Goal: Task Accomplishment & Management: Complete application form

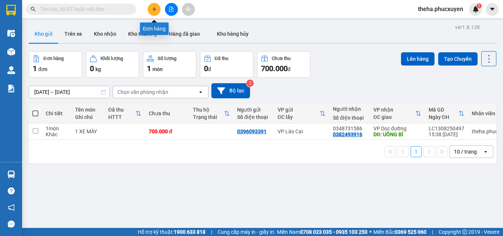
click at [151, 10] on button at bounding box center [154, 9] width 13 height 13
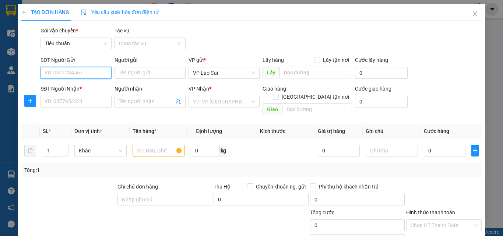
click at [90, 74] on input "SĐT Người Gửi" at bounding box center [76, 73] width 71 height 12
type input "0382114328"
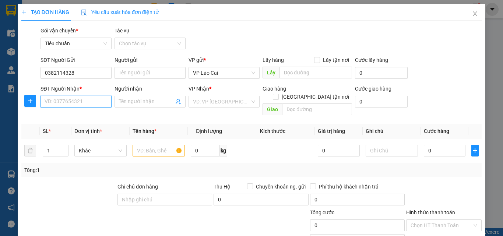
click at [91, 105] on input "SĐT Người Nhận *" at bounding box center [76, 102] width 71 height 12
type input "2"
type input "0983566822"
click at [82, 118] on div "0983566822" at bounding box center [76, 116] width 62 height 8
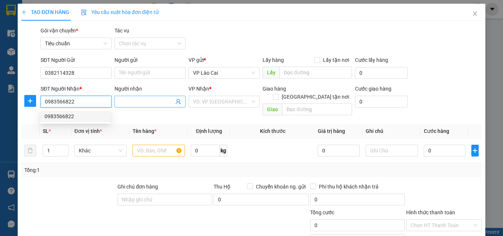
type input "Bãi Cháy"
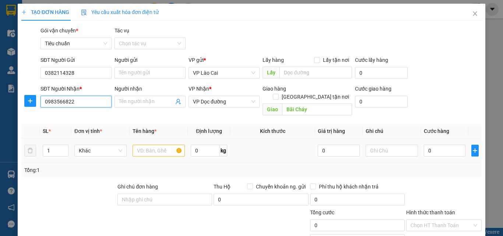
type input "0983566822"
click at [148, 145] on input "text" at bounding box center [159, 151] width 52 height 12
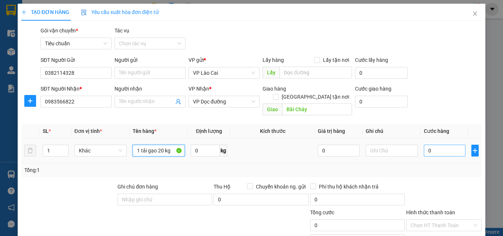
type input "1 tải gạo 20 kg"
click at [445, 145] on input "0" at bounding box center [445, 151] width 42 height 12
type input "7"
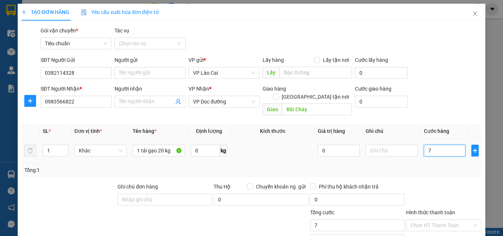
type input "70"
type input "70.000"
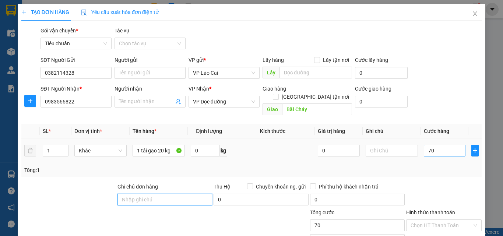
type input "70.000"
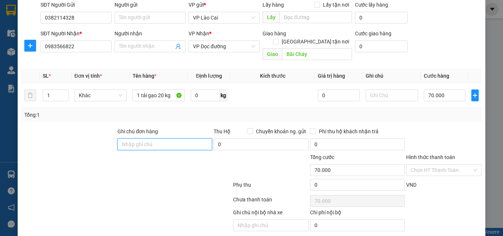
scroll to position [74, 0]
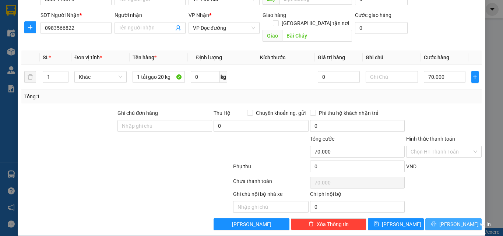
click at [447, 220] on span "[PERSON_NAME] và In" at bounding box center [465, 224] width 52 height 8
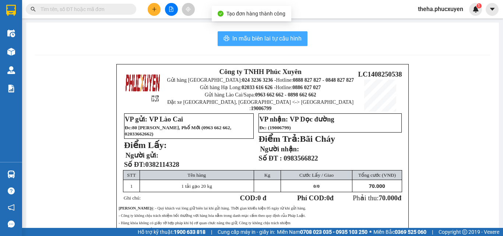
click at [294, 41] on span "In mẫu biên lai tự cấu hình" at bounding box center [266, 38] width 69 height 9
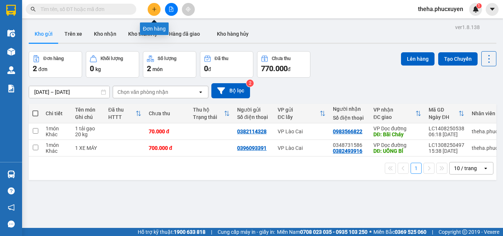
click at [154, 9] on icon "plus" at bounding box center [154, 9] width 4 height 0
click at [92, 11] on input "text" at bounding box center [84, 9] width 87 height 8
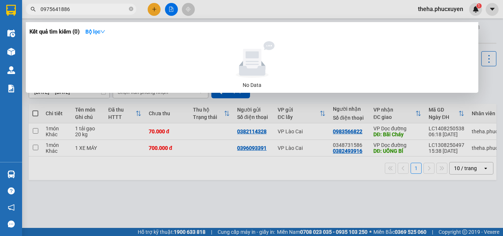
drag, startPoint x: 77, startPoint y: 8, endPoint x: 38, endPoint y: 11, distance: 39.9
click at [38, 11] on span "0975641886" at bounding box center [81, 9] width 110 height 11
type input "0975641886"
click at [159, 8] on div at bounding box center [251, 118] width 503 height 236
click at [104, 8] on input "0975641886" at bounding box center [84, 9] width 87 height 8
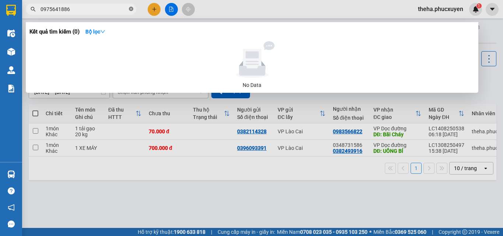
click at [131, 8] on icon "close-circle" at bounding box center [131, 9] width 4 height 4
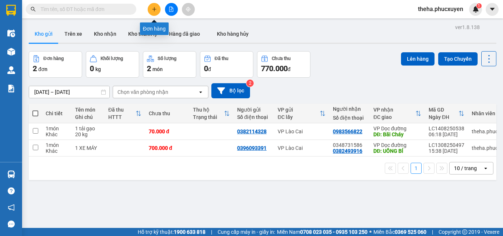
click at [153, 10] on icon "plus" at bounding box center [154, 9] width 5 height 5
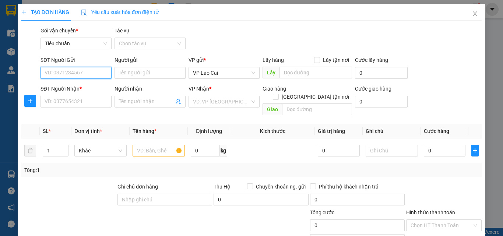
click at [92, 71] on input "SĐT Người Gửi" at bounding box center [76, 73] width 71 height 12
type input "0987909063"
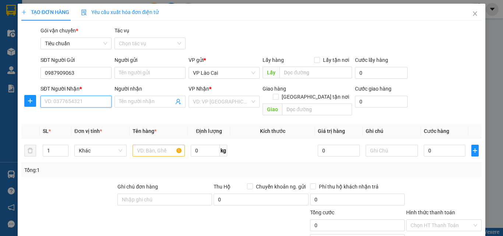
click at [86, 103] on input "SĐT Người Nhận *" at bounding box center [76, 102] width 71 height 12
paste input "0975641886"
type input "0975641886"
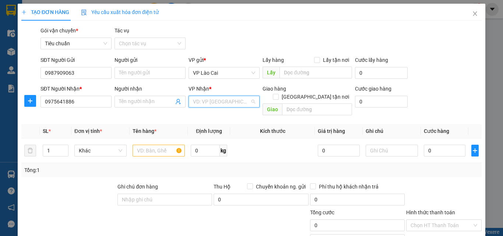
click at [208, 100] on input "search" at bounding box center [221, 101] width 57 height 11
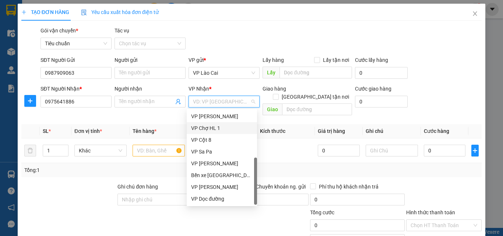
scroll to position [118, 0]
drag, startPoint x: 221, startPoint y: 200, endPoint x: 220, endPoint y: 196, distance: 4.1
click at [220, 200] on div "VP Dọc đường" at bounding box center [222, 199] width 62 height 8
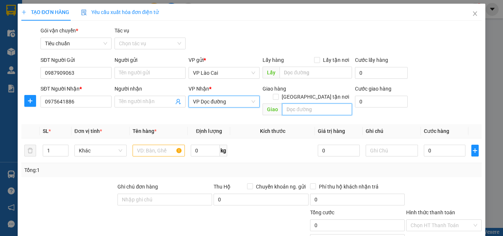
click at [285, 103] on input "text" at bounding box center [317, 109] width 70 height 12
type input "ngã 3 cái lân"
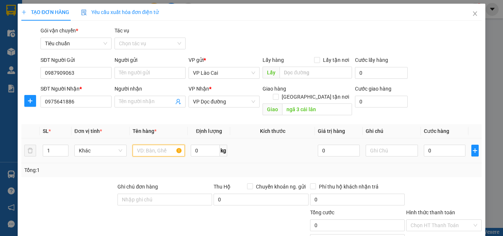
click at [150, 148] on input "text" at bounding box center [159, 151] width 52 height 12
type input "1 xốp thắng cố"
click at [429, 145] on input "0" at bounding box center [445, 151] width 42 height 12
type input "1"
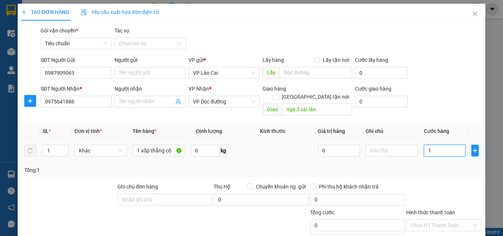
type input "1"
type input "12"
type input "120"
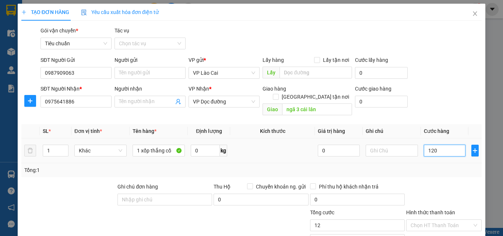
type input "120"
type input "120.000"
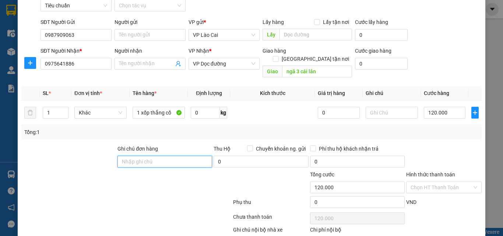
scroll to position [74, 0]
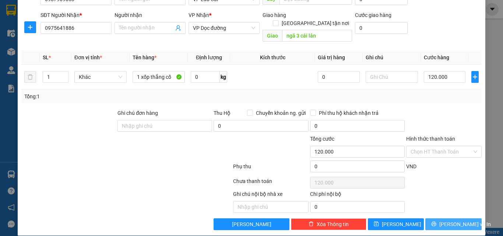
click at [457, 220] on span "[PERSON_NAME] và In" at bounding box center [465, 224] width 52 height 8
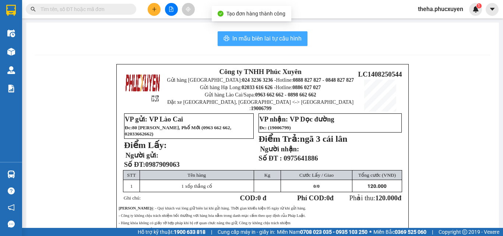
click at [291, 38] on span "In mẫu biên lai tự cấu hình" at bounding box center [266, 38] width 69 height 9
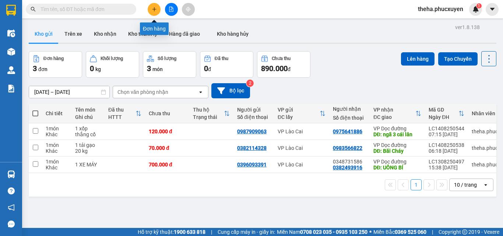
click at [155, 13] on button at bounding box center [154, 9] width 13 height 13
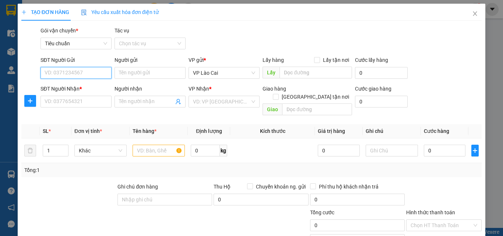
click at [83, 72] on input "SĐT Người Gửi" at bounding box center [76, 73] width 71 height 12
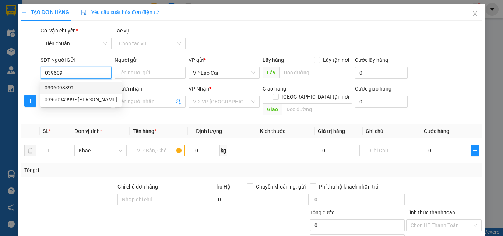
click at [57, 87] on div "0396093391" at bounding box center [81, 88] width 73 height 8
type input "0396093391"
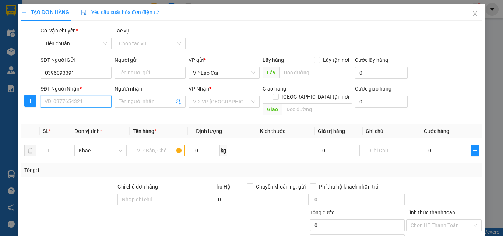
click at [74, 105] on input "SĐT Người Nhận *" at bounding box center [76, 102] width 71 height 12
click at [78, 112] on div "0348731586" at bounding box center [76, 116] width 62 height 8
type input "0348731586"
type input "uông bí"
type input "0348731586"
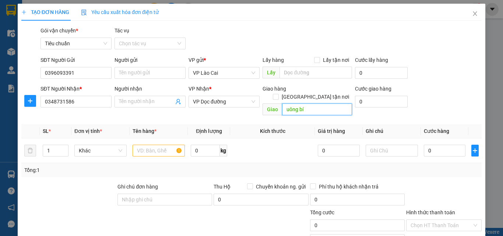
click at [313, 104] on input "uông bí" at bounding box center [317, 109] width 70 height 12
type input "ngã 3 sông khoai"
click at [156, 145] on input "text" at bounding box center [159, 151] width 52 height 12
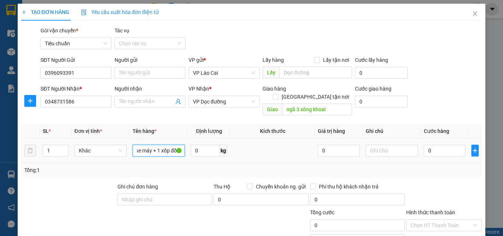
scroll to position [0, 11]
type input "1 xe máy + 1 xốp đồ ăn"
click at [435, 145] on input "0" at bounding box center [445, 151] width 42 height 12
type input "7"
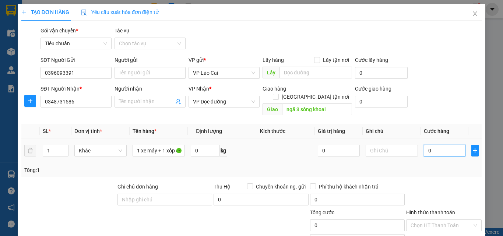
type input "7"
type input "70"
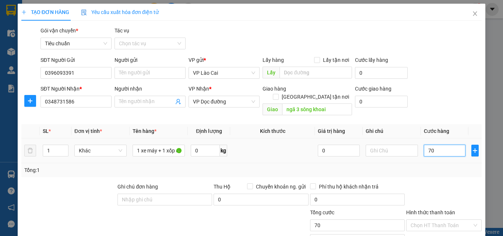
type input "700"
type input "700.000"
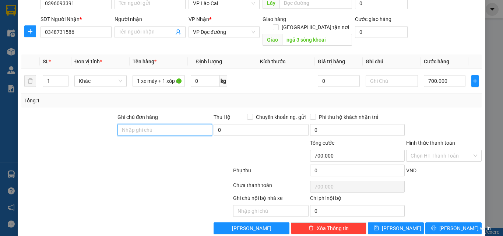
scroll to position [74, 0]
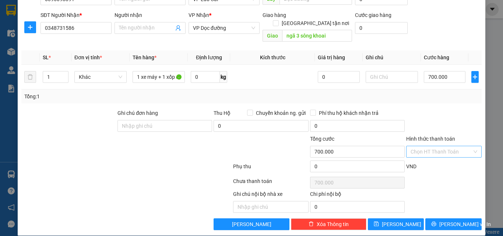
click at [435, 146] on input "Hình thức thanh toán" at bounding box center [442, 151] width 62 height 11
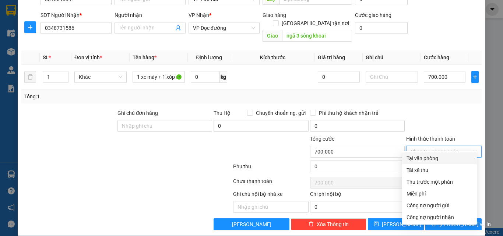
click at [434, 159] on div "Tại văn phòng" at bounding box center [440, 158] width 66 height 8
type input "0"
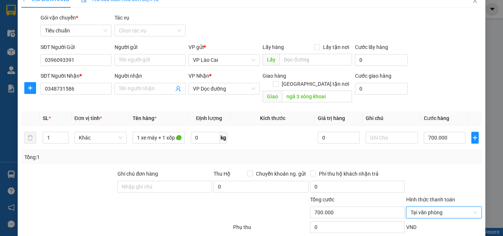
scroll to position [0, 0]
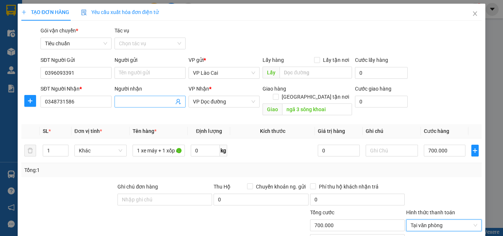
click at [134, 102] on input "Người nhận" at bounding box center [146, 102] width 55 height 8
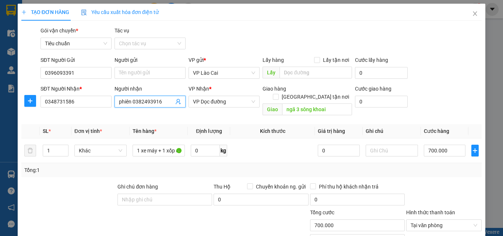
type input "phiên 0382493916"
click at [286, 166] on div "Tổng: 1" at bounding box center [251, 170] width 455 height 8
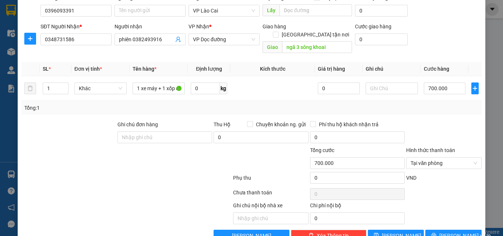
scroll to position [74, 0]
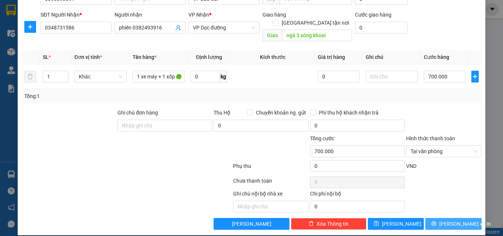
click at [458, 220] on span "[PERSON_NAME] và In" at bounding box center [465, 224] width 52 height 8
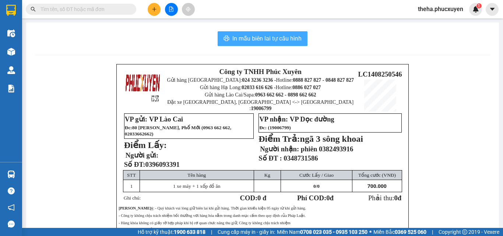
click at [287, 38] on span "In mẫu biên lai tự cấu hình" at bounding box center [266, 38] width 69 height 9
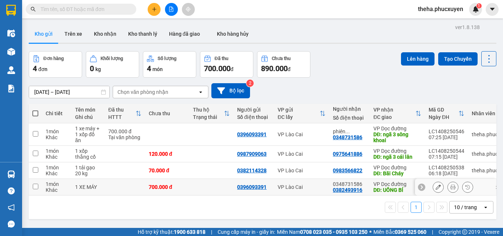
click at [36, 186] on input "checkbox" at bounding box center [36, 187] width 6 height 6
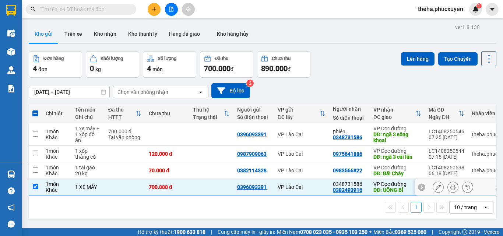
click at [36, 187] on input "checkbox" at bounding box center [36, 187] width 6 height 6
checkbox input "false"
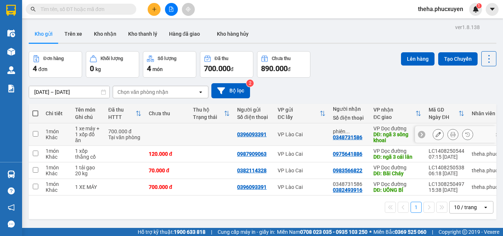
click at [38, 134] on td at bounding box center [35, 134] width 13 height 22
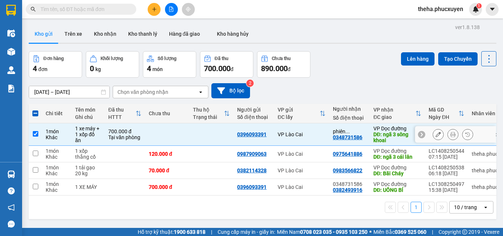
click at [35, 132] on input "checkbox" at bounding box center [36, 134] width 6 height 6
checkbox input "false"
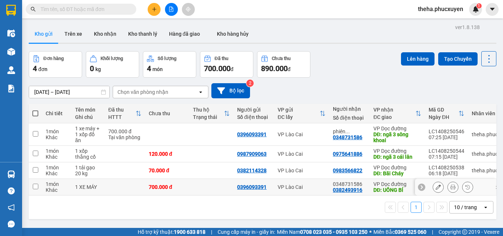
click at [36, 187] on input "checkbox" at bounding box center [36, 187] width 6 height 6
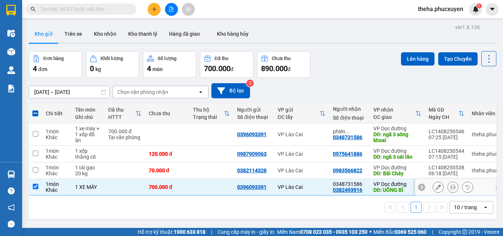
click at [37, 187] on input "checkbox" at bounding box center [36, 187] width 6 height 6
checkbox input "false"
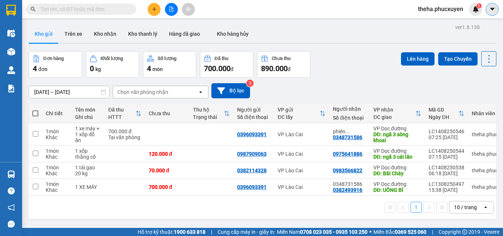
click at [490, 14] on button at bounding box center [492, 9] width 13 height 13
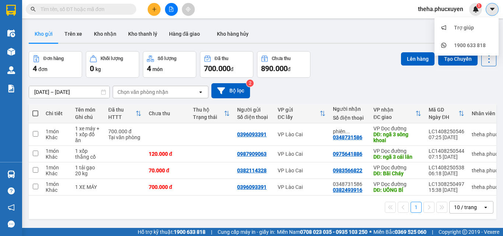
click at [491, 14] on button at bounding box center [492, 9] width 13 height 13
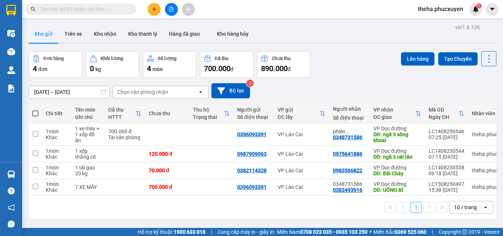
click at [112, 9] on input "text" at bounding box center [84, 9] width 87 height 8
click at [150, 10] on button at bounding box center [154, 9] width 13 height 13
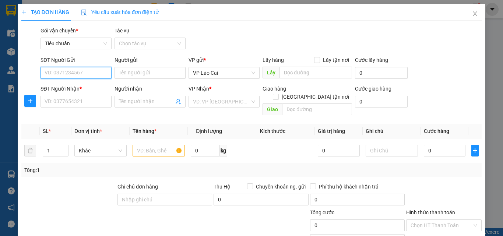
click at [81, 73] on input "SĐT Người Gửi" at bounding box center [76, 73] width 71 height 12
click at [73, 86] on div "0966484568" at bounding box center [76, 88] width 62 height 8
type input "0966484568"
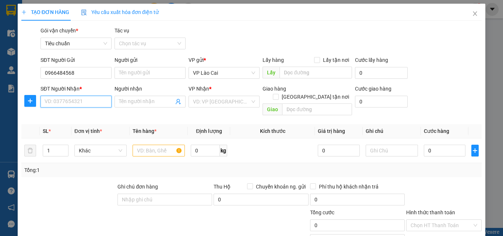
click at [81, 98] on input "SĐT Người Nhận *" at bounding box center [76, 102] width 71 height 12
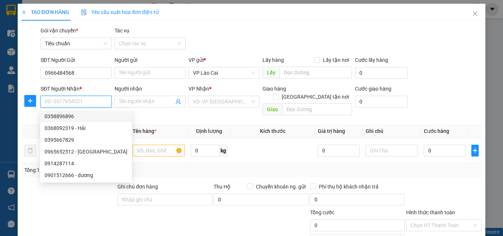
click at [64, 119] on div "0358896896" at bounding box center [86, 116] width 83 height 8
type input "0358896896"
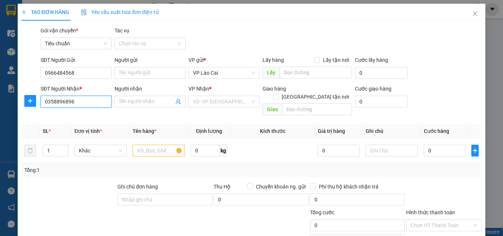
type input "loong toong"
click at [161, 145] on input "text" at bounding box center [159, 151] width 52 height 12
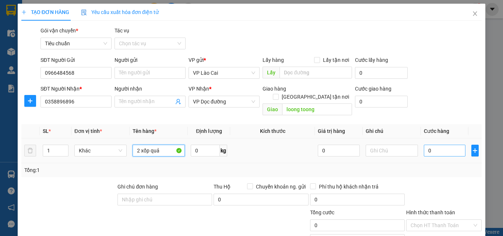
type input "2 xốp quả"
click at [440, 145] on input "0" at bounding box center [445, 151] width 42 height 12
type input "1"
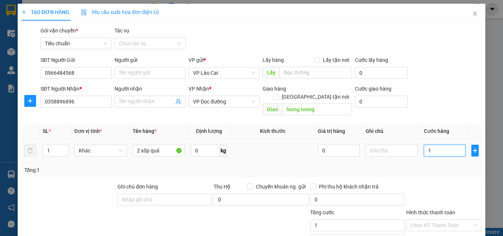
type input "10"
type input "100"
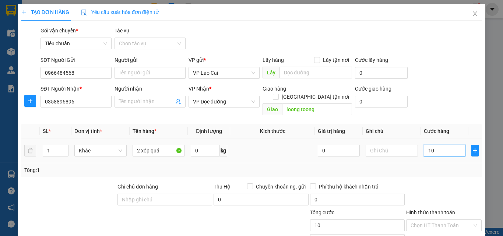
type input "100"
type input "100.000"
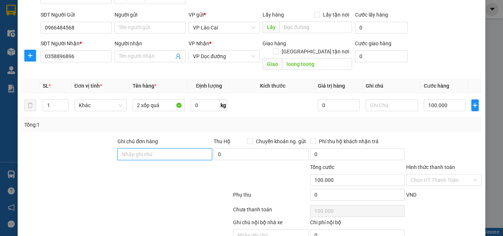
scroll to position [74, 0]
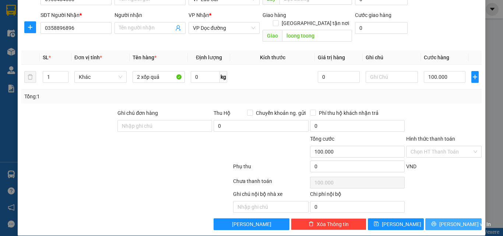
click at [448, 220] on span "[PERSON_NAME] và In" at bounding box center [465, 224] width 52 height 8
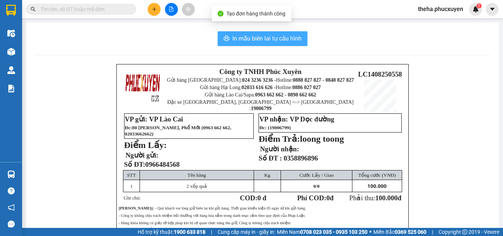
click at [290, 37] on span "In mẫu biên lai tự cấu hình" at bounding box center [266, 38] width 69 height 9
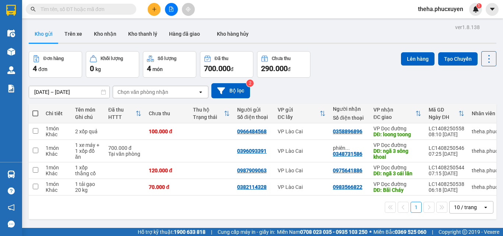
click at [152, 12] on button at bounding box center [154, 9] width 13 height 13
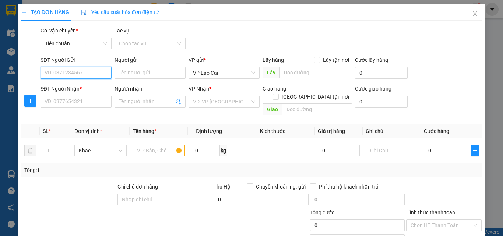
click at [85, 71] on input "SĐT Người Gửi" at bounding box center [76, 73] width 71 height 12
click at [85, 83] on div "0359185109" at bounding box center [75, 88] width 70 height 12
type input "0359185109"
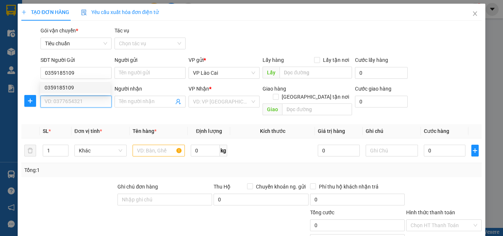
click at [86, 97] on input "SĐT Người Nhận *" at bounding box center [76, 102] width 71 height 12
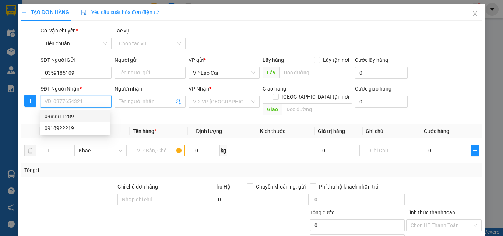
click at [60, 117] on div "0989311289" at bounding box center [76, 116] width 62 height 8
type input "0989311289"
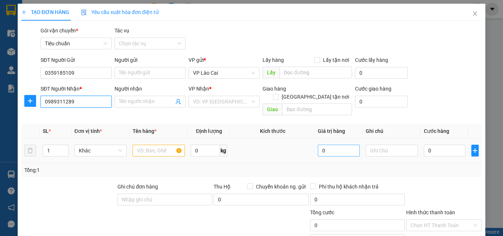
type input "SAO ĐỎ"
click at [161, 145] on input "text" at bounding box center [159, 151] width 52 height 12
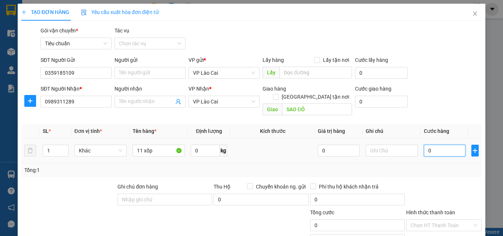
click at [431, 146] on input "0" at bounding box center [445, 151] width 42 height 12
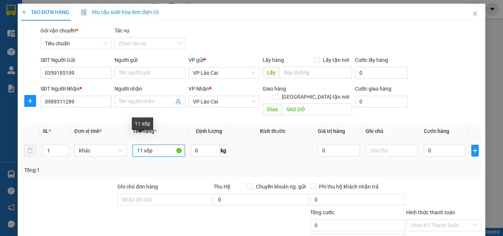
click at [165, 145] on input "11 xốp" at bounding box center [159, 151] width 52 height 12
type input "11 xốp quả"
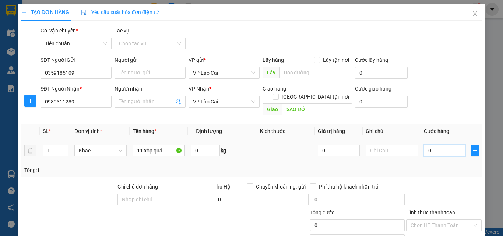
click at [437, 145] on input "0" at bounding box center [445, 151] width 42 height 12
type input "4"
type input "44"
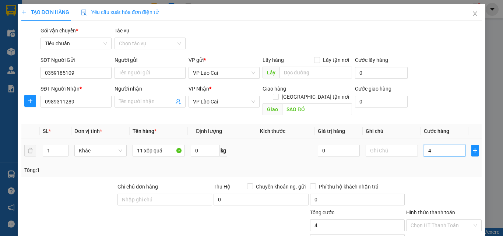
type input "44"
type input "440"
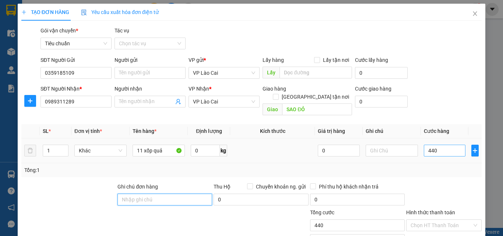
type input "440.000"
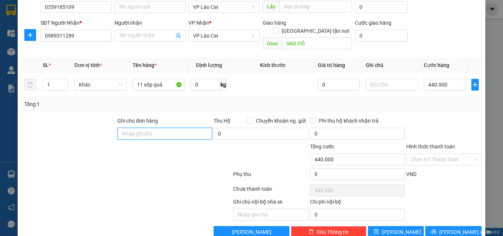
scroll to position [74, 0]
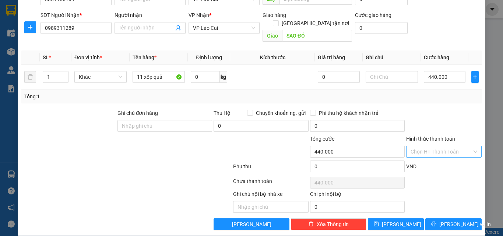
click at [425, 147] on input "Hình thức thanh toán" at bounding box center [442, 151] width 62 height 11
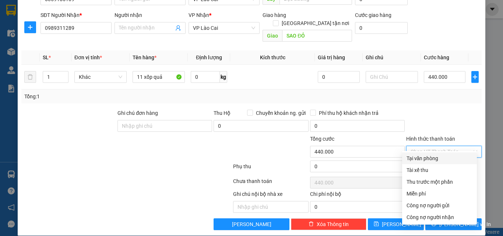
click at [426, 157] on div "Tại văn phòng" at bounding box center [440, 158] width 66 height 8
type input "0"
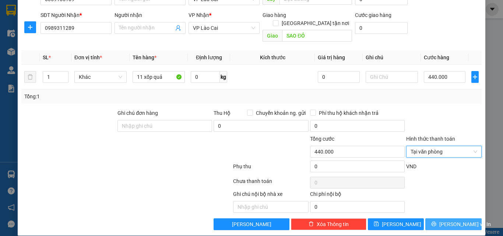
click at [442, 218] on button "[PERSON_NAME] và In" at bounding box center [453, 224] width 56 height 12
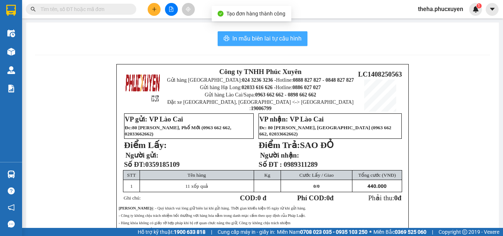
click at [259, 42] on span "In mẫu biên lai tự cấu hình" at bounding box center [266, 38] width 69 height 9
